Goal: Information Seeking & Learning: Get advice/opinions

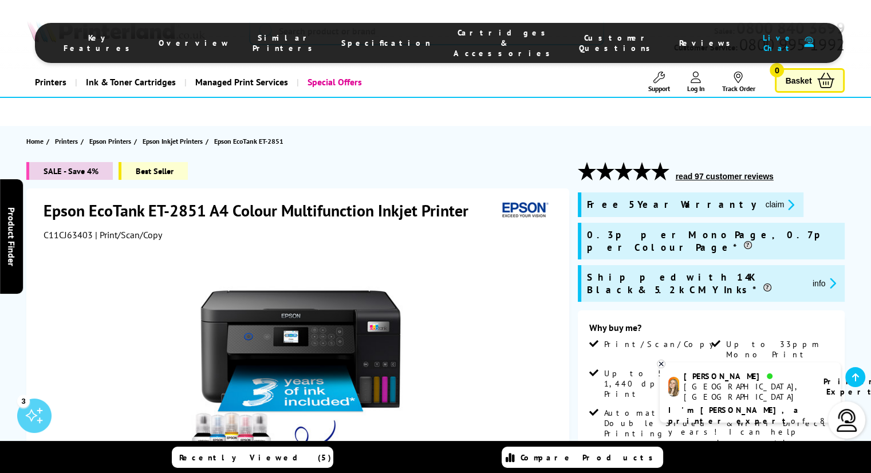
drag, startPoint x: 875, startPoint y: 26, endPoint x: 302, endPoint y: 218, distance: 604.1
click at [302, 218] on div "Epson EcoTank ET-2851 A4 Colour Multifunction Inkjet Printer C11CJ63403 | Print…" at bounding box center [297, 437] width 543 height 499
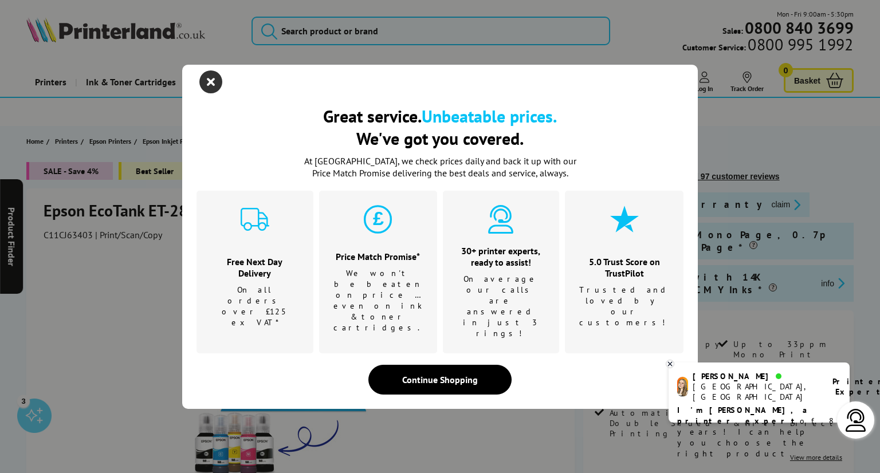
click at [209, 93] on icon "close modal" at bounding box center [210, 81] width 23 height 23
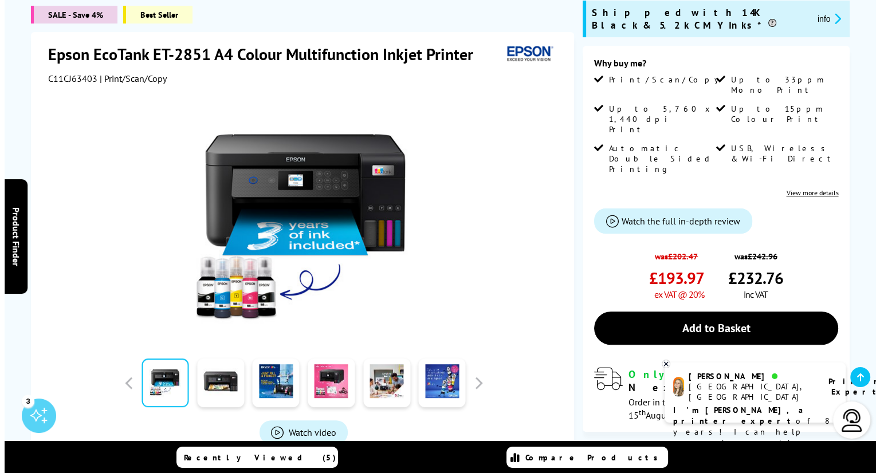
scroll to position [281, 0]
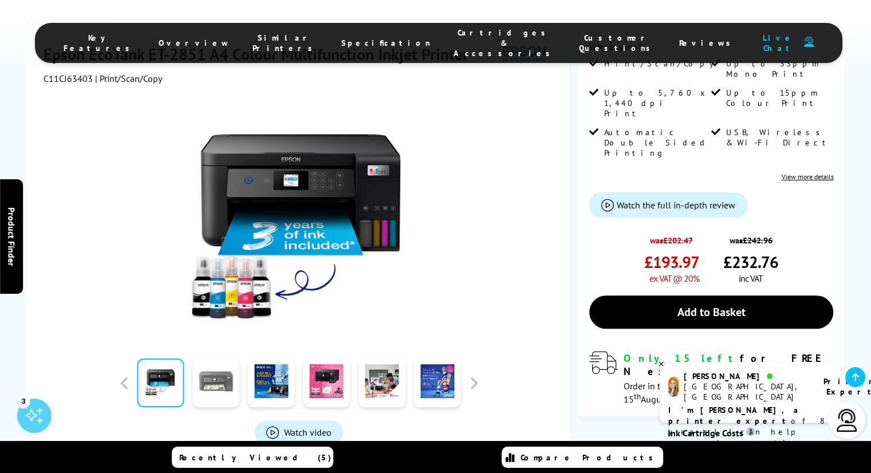
click at [218, 359] on link at bounding box center [215, 383] width 47 height 49
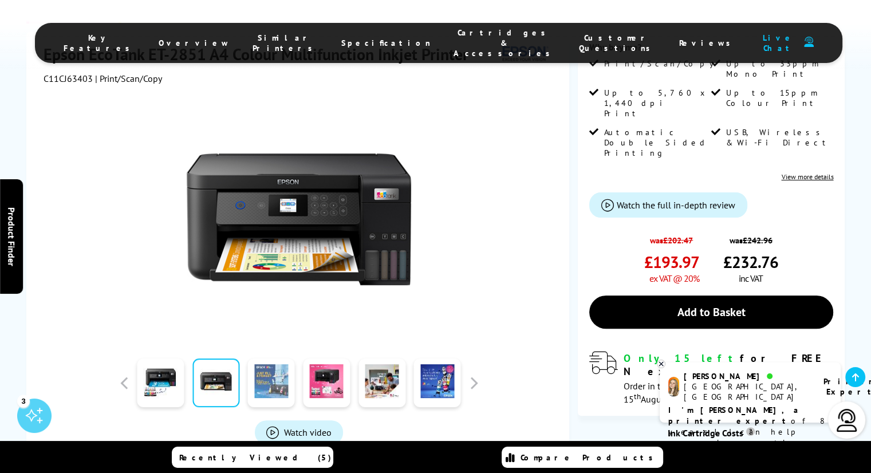
click at [259, 359] on link at bounding box center [271, 383] width 47 height 49
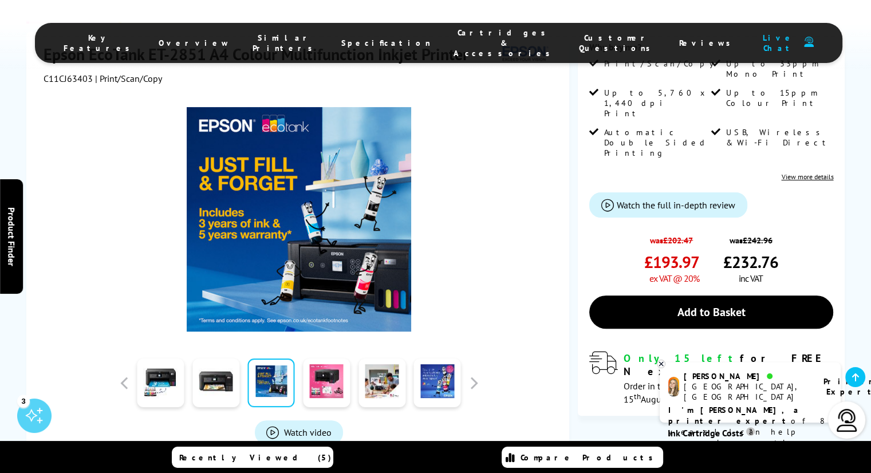
click at [281, 359] on link at bounding box center [271, 383] width 47 height 49
click at [325, 359] on link at bounding box center [326, 383] width 47 height 49
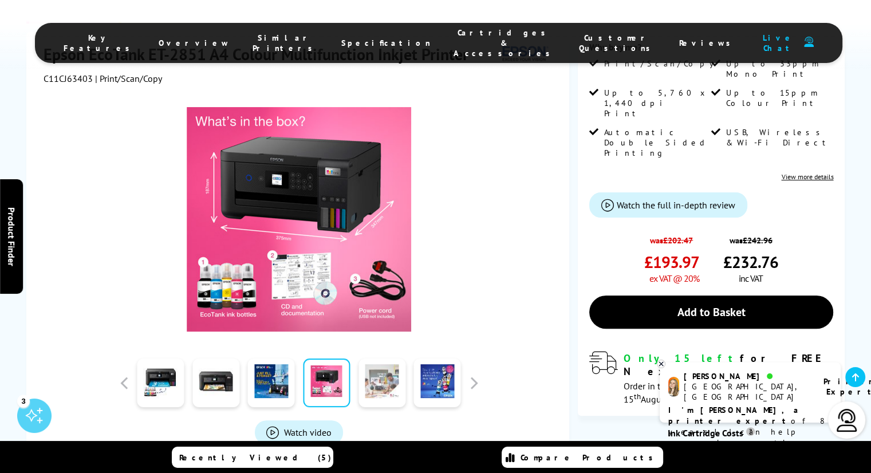
click at [383, 359] on link at bounding box center [382, 383] width 47 height 49
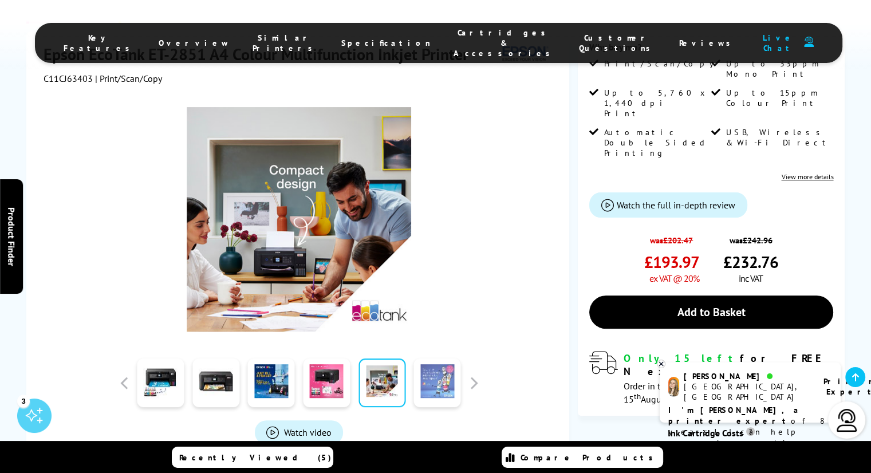
click at [447, 359] on link at bounding box center [437, 383] width 47 height 49
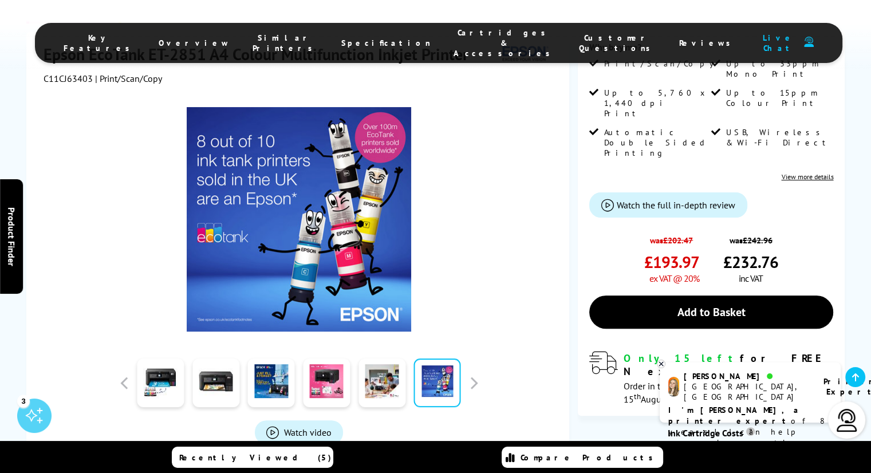
click at [304, 427] on span "Watch video" at bounding box center [308, 432] width 48 height 11
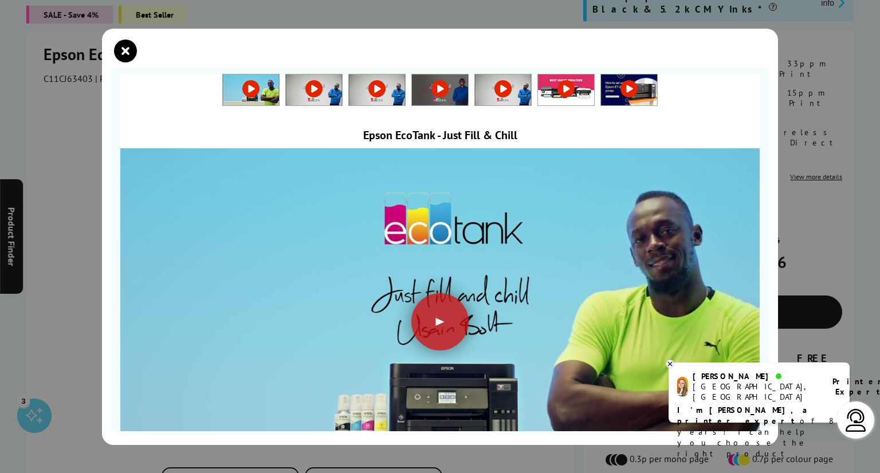
click at [667, 361] on icon at bounding box center [669, 364] width 7 height 9
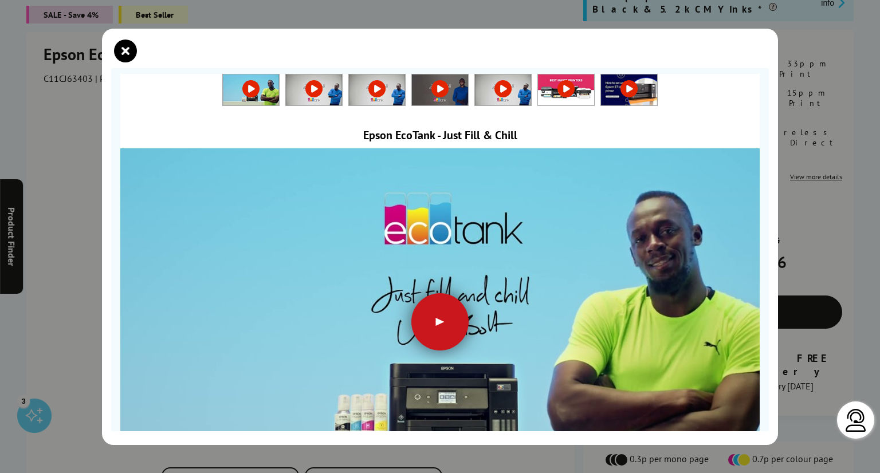
click at [434, 318] on div at bounding box center [439, 321] width 57 height 57
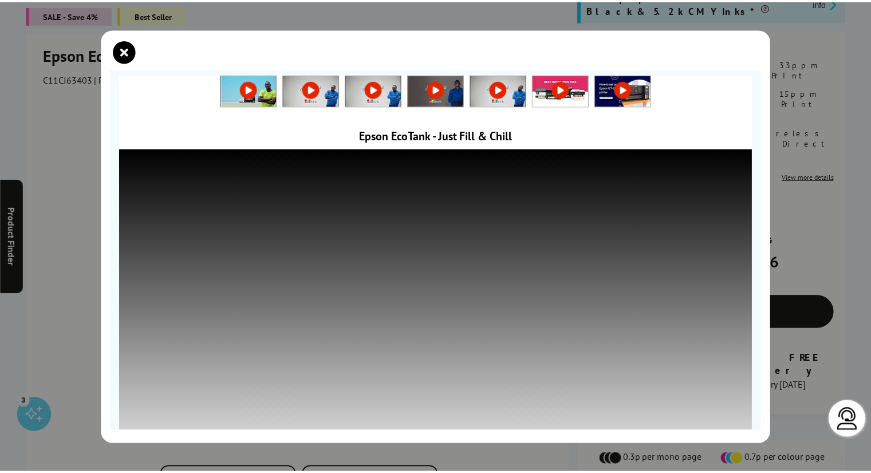
scroll to position [83, 0]
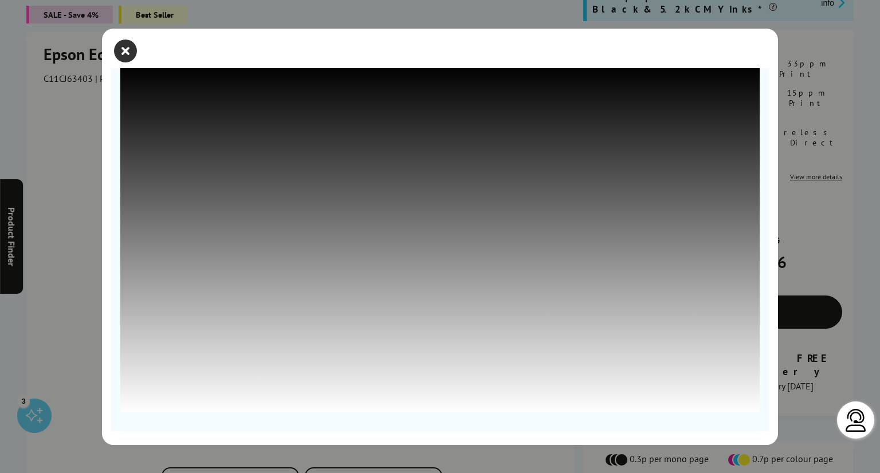
click at [125, 44] on icon "close modal" at bounding box center [125, 51] width 23 height 23
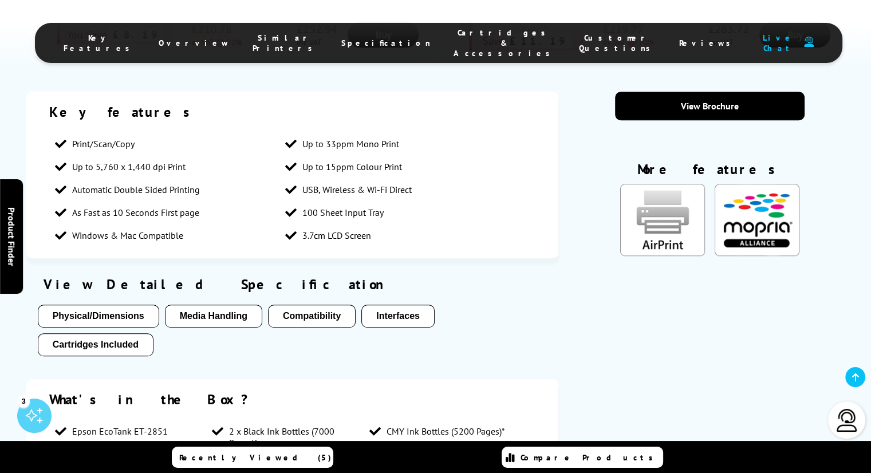
scroll to position [941, 0]
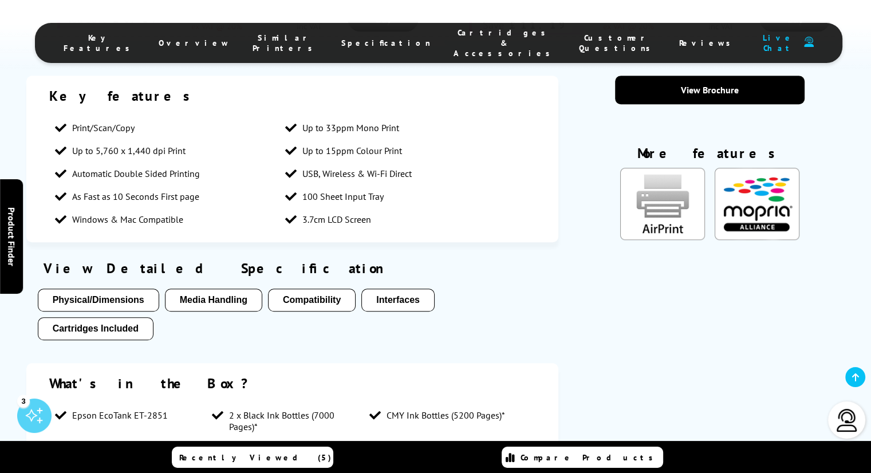
click at [140, 289] on button "Physical/Dimensions" at bounding box center [98, 300] width 121 height 23
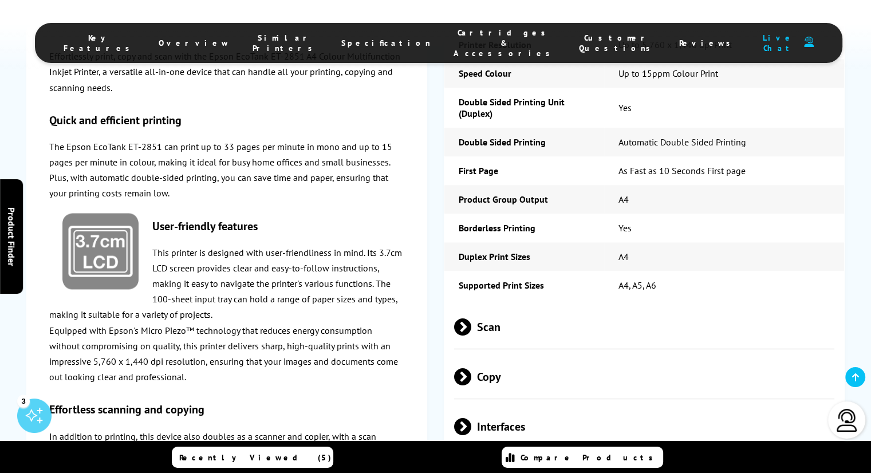
scroll to position [2195, 0]
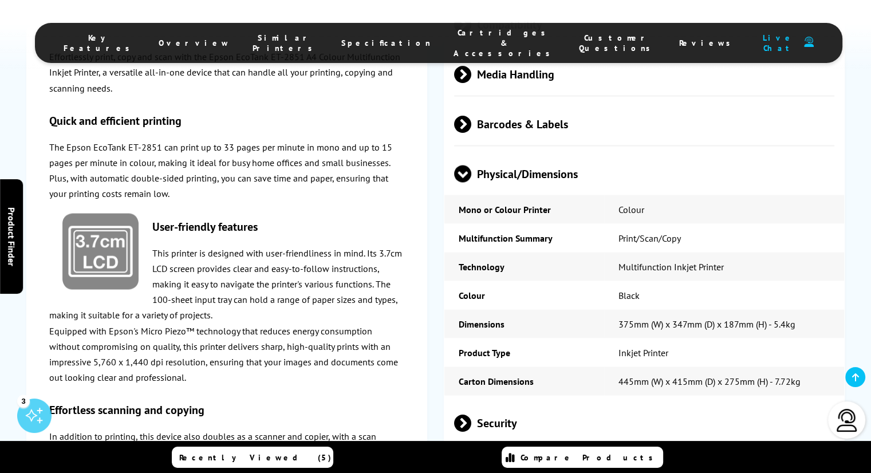
click at [493, 451] on span "In the Box **" at bounding box center [644, 472] width 380 height 43
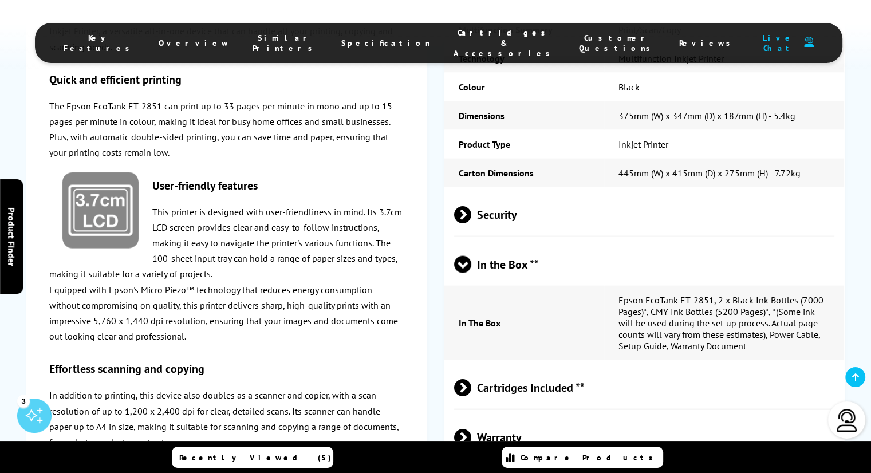
scroll to position [2437, 0]
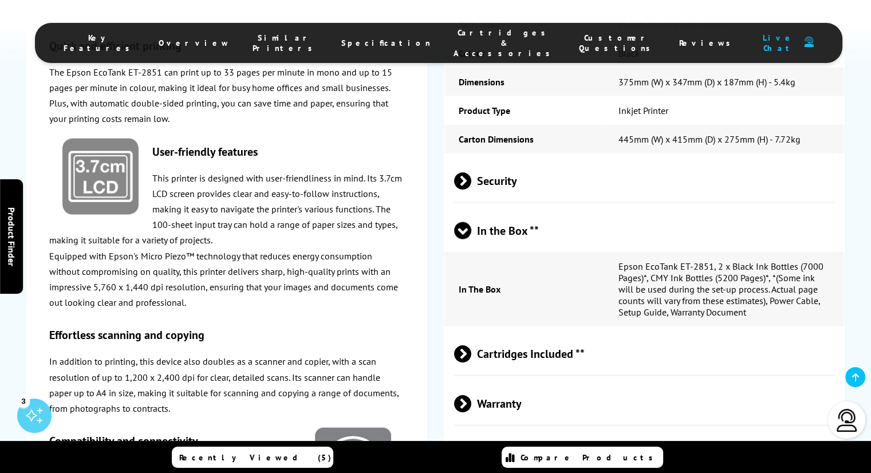
drag, startPoint x: 876, startPoint y: 166, endPoint x: 871, endPoint y: 162, distance: 7.0
click at [495, 332] on span "Cartridges Included **" at bounding box center [644, 353] width 380 height 43
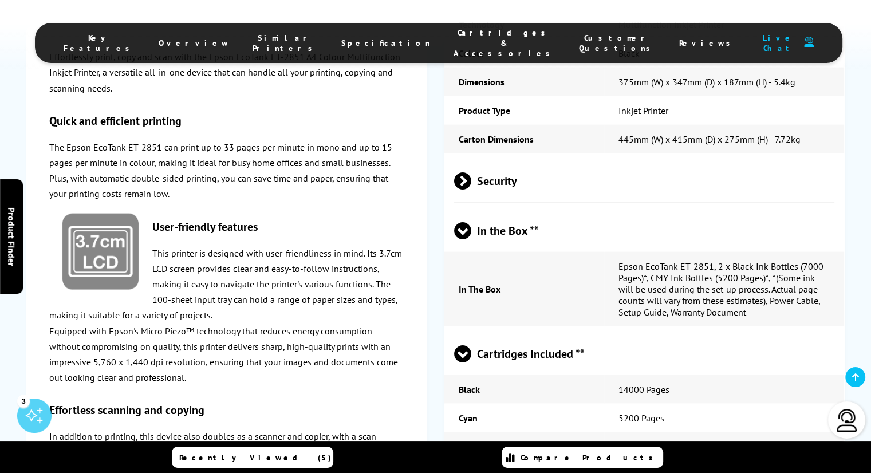
drag, startPoint x: 490, startPoint y: 292, endPoint x: 848, endPoint y: 211, distance: 366.9
click at [848, 211] on div "Epson EcoTank ET-2851 in More Detail Effortlessly print, copy and scan with the…" at bounding box center [435, 1] width 871 height 1544
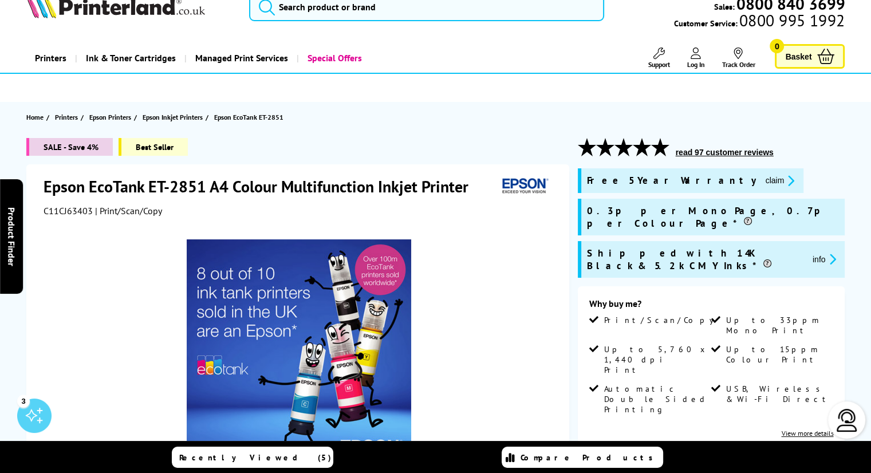
scroll to position [0, 0]
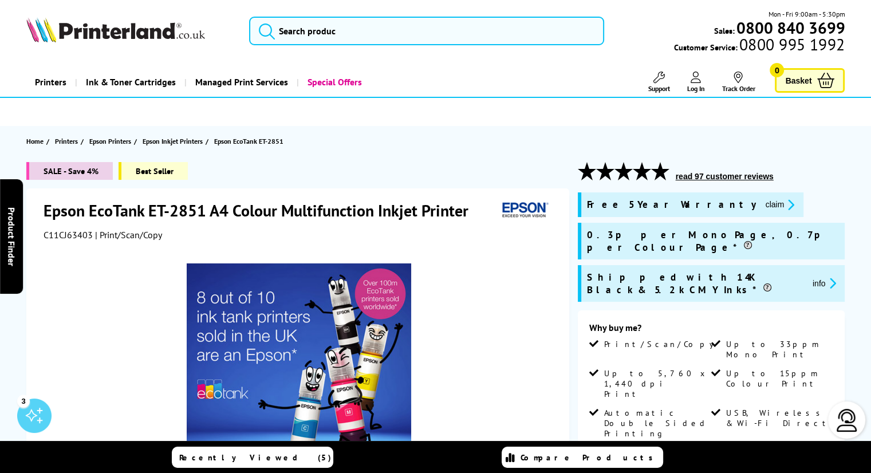
drag, startPoint x: 879, startPoint y: 18, endPoint x: 486, endPoint y: 135, distance: 410.5
click at [486, 135] on section "Home Printers Epson Printers Epson Inkjet Printers Epson EcoTank ET-2851" at bounding box center [435, 141] width 871 height 30
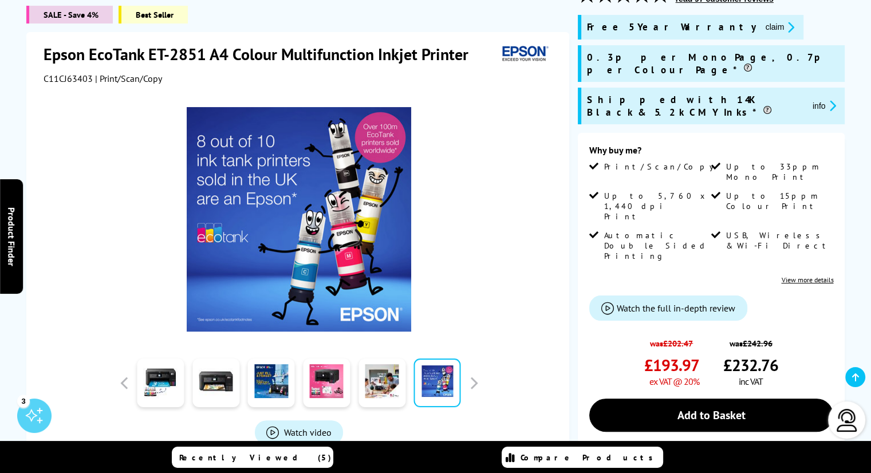
scroll to position [195, 0]
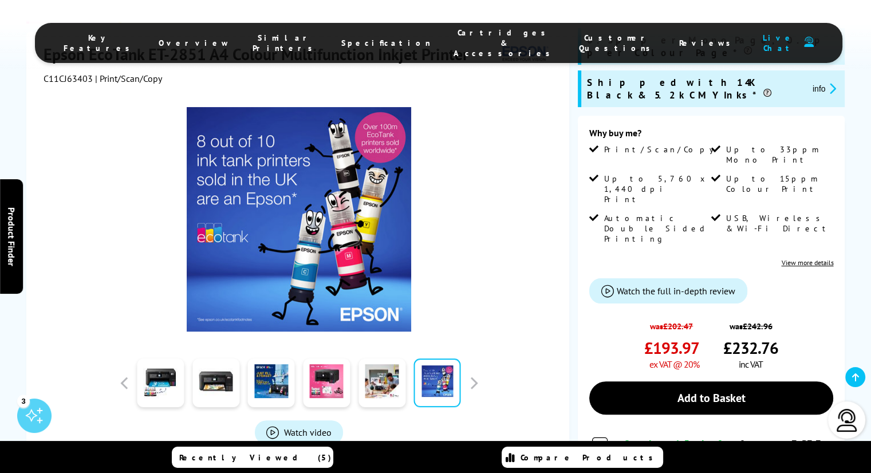
click at [630, 285] on span "Watch the full in-depth review" at bounding box center [676, 290] width 119 height 11
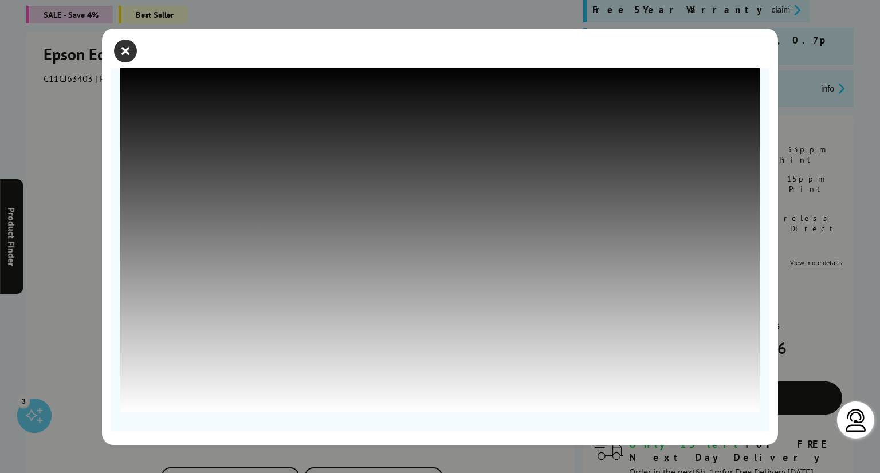
click at [123, 46] on icon "close modal" at bounding box center [125, 51] width 23 height 23
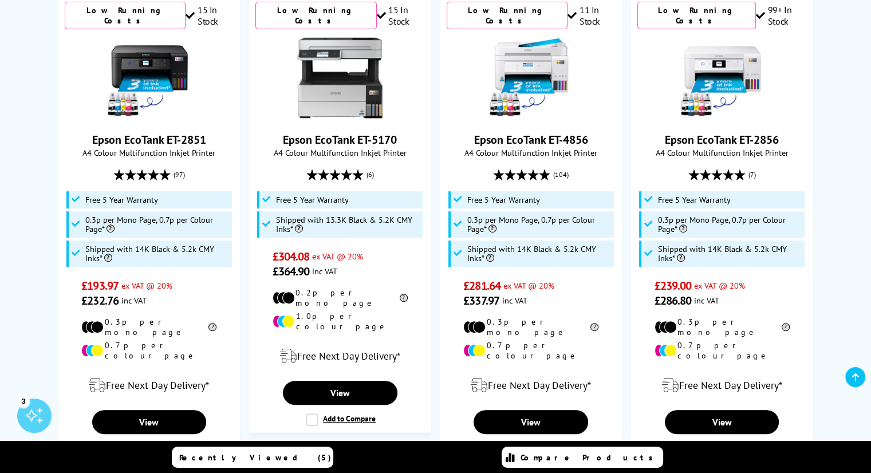
scroll to position [489, 0]
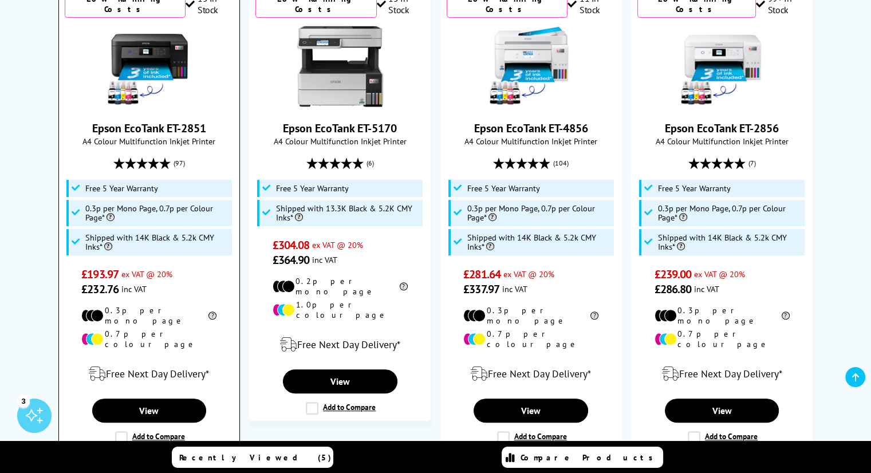
click at [140, 123] on link "Epson EcoTank ET-2851" at bounding box center [149, 128] width 114 height 15
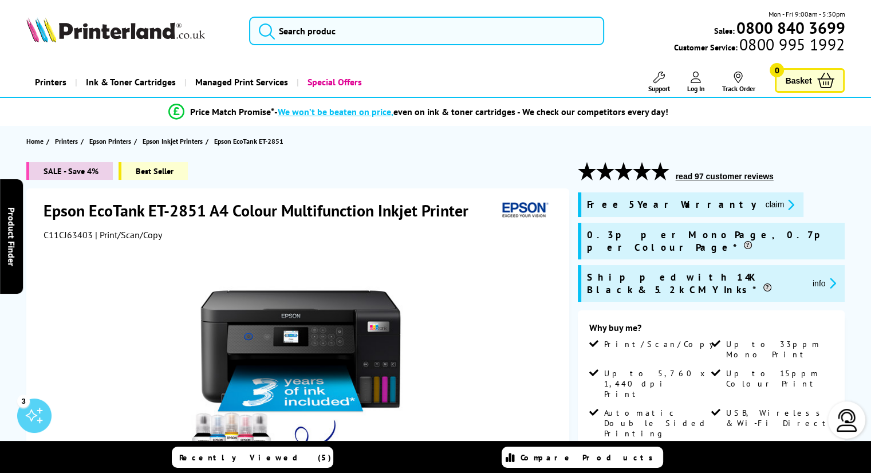
click at [717, 176] on button "read 97 customer reviews" at bounding box center [724, 176] width 105 height 10
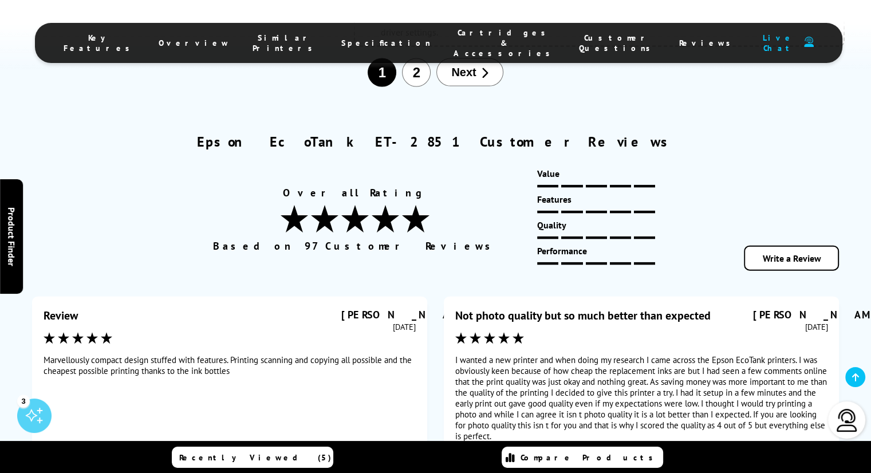
scroll to position [6956, 0]
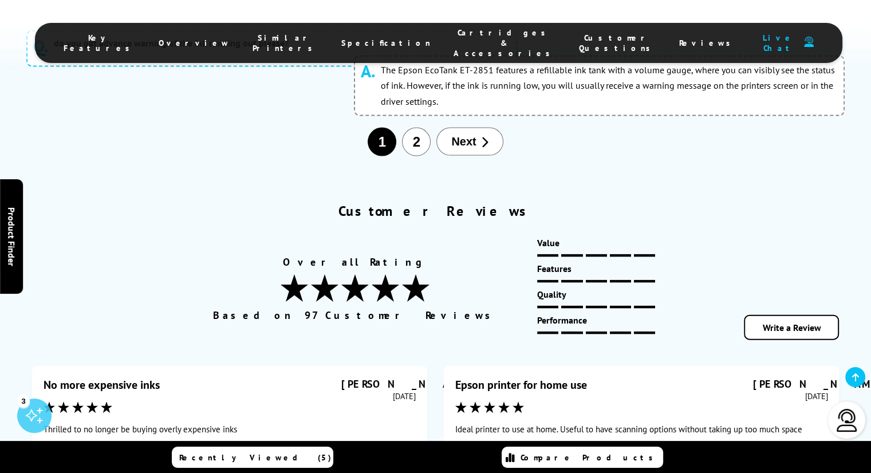
scroll to position [6895, 0]
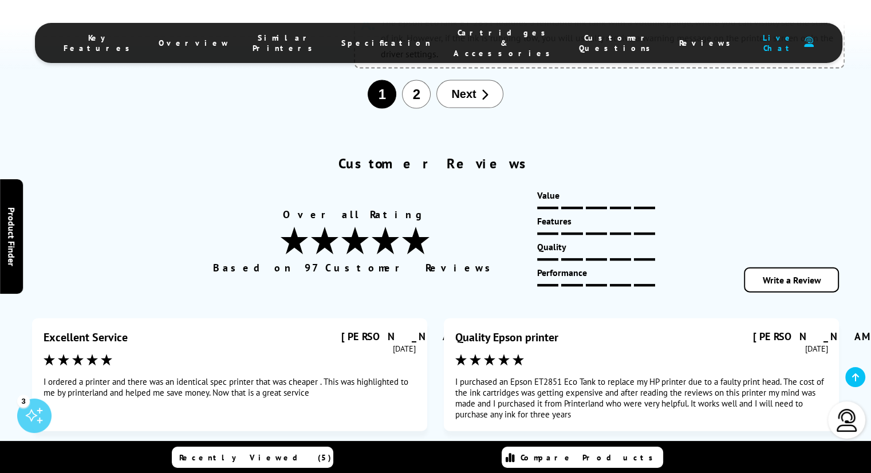
scroll to position [6975, 0]
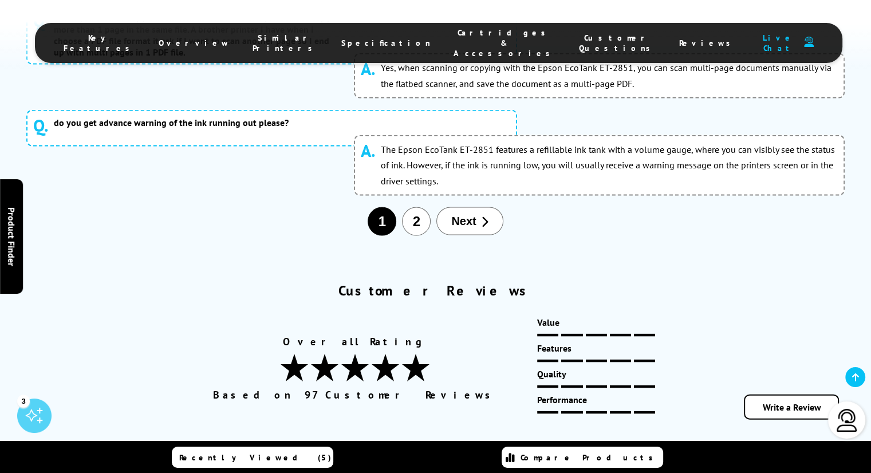
scroll to position [6840, 0]
